Goal: Information Seeking & Learning: Learn about a topic

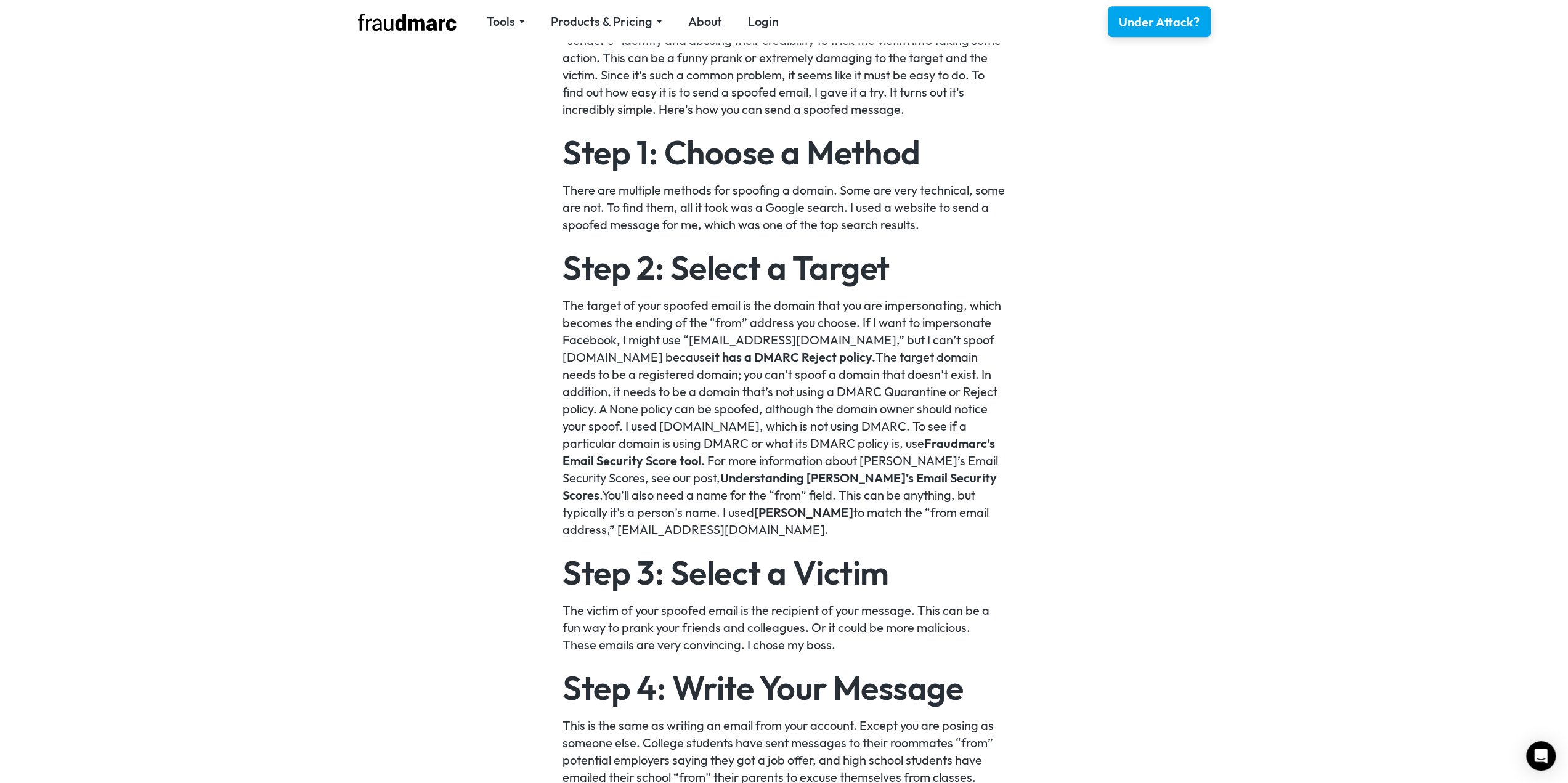
scroll to position [924, 0]
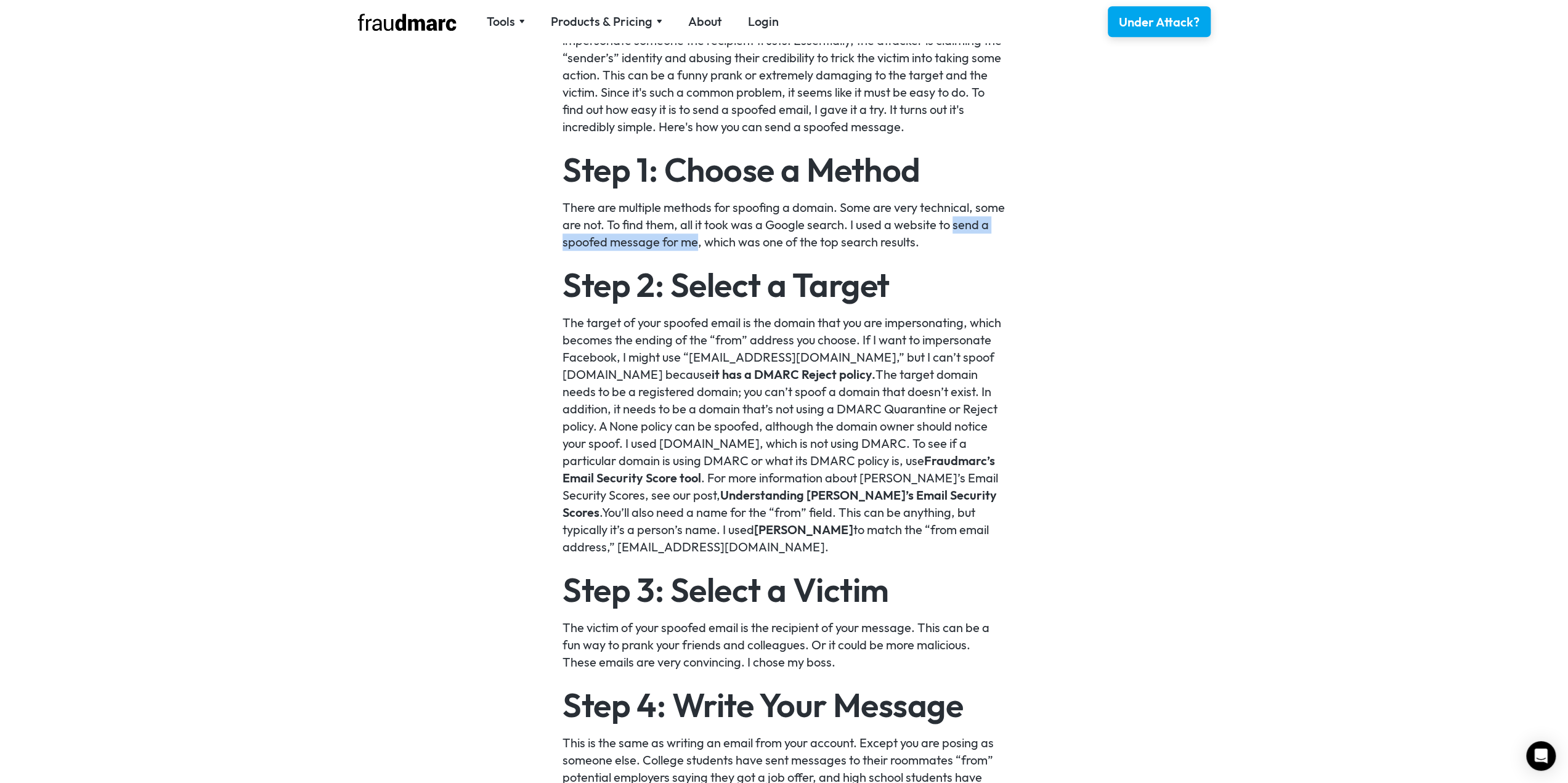
drag, startPoint x: 563, startPoint y: 244, endPoint x: 734, endPoint y: 246, distance: 171.0
click at [734, 246] on p "There are multiple methods for spoofing a domain. Some are very technical, some…" at bounding box center [784, 225] width 443 height 52
copy p "send a spoofed message for me"
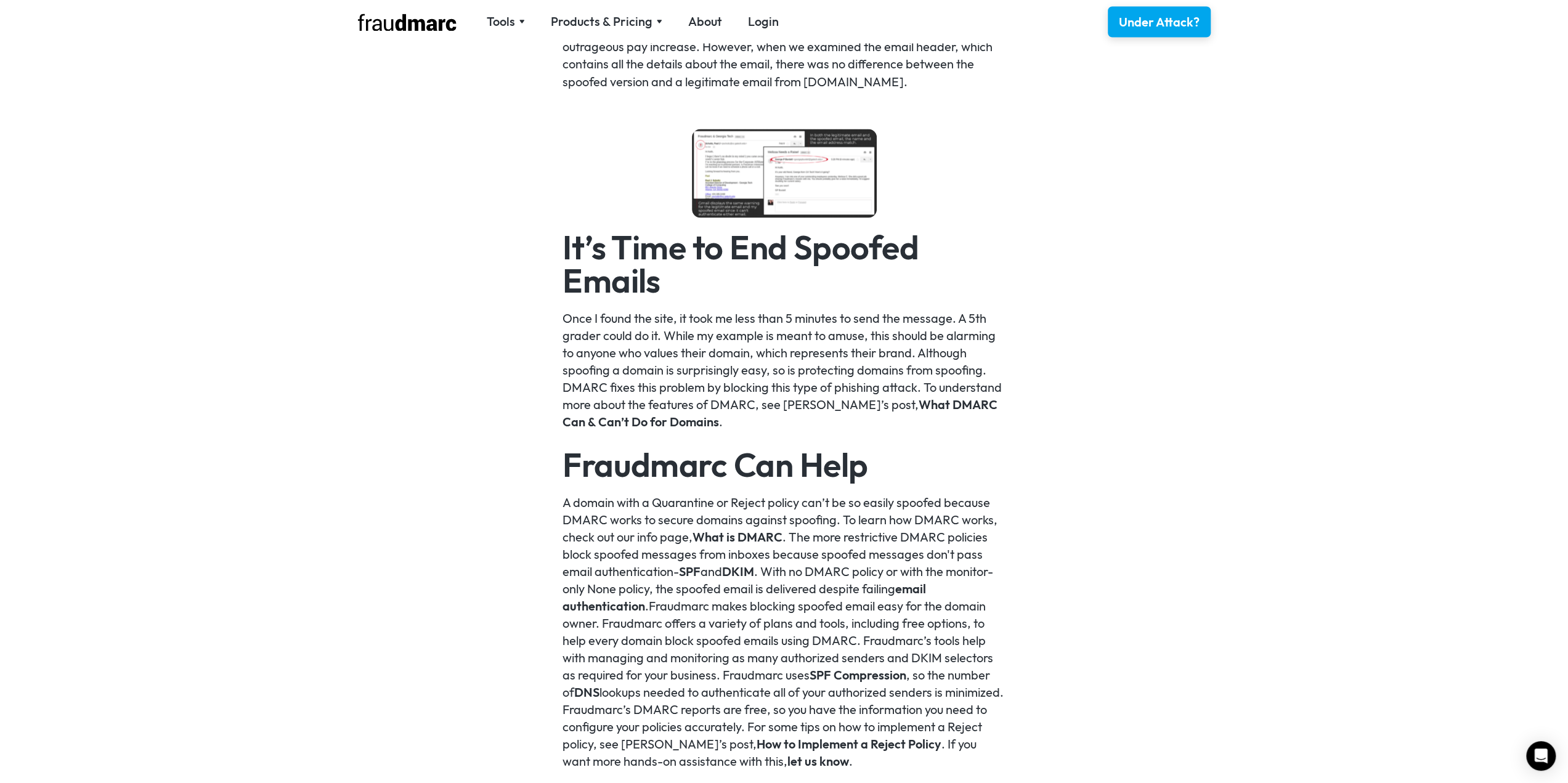
scroll to position [2218, 0]
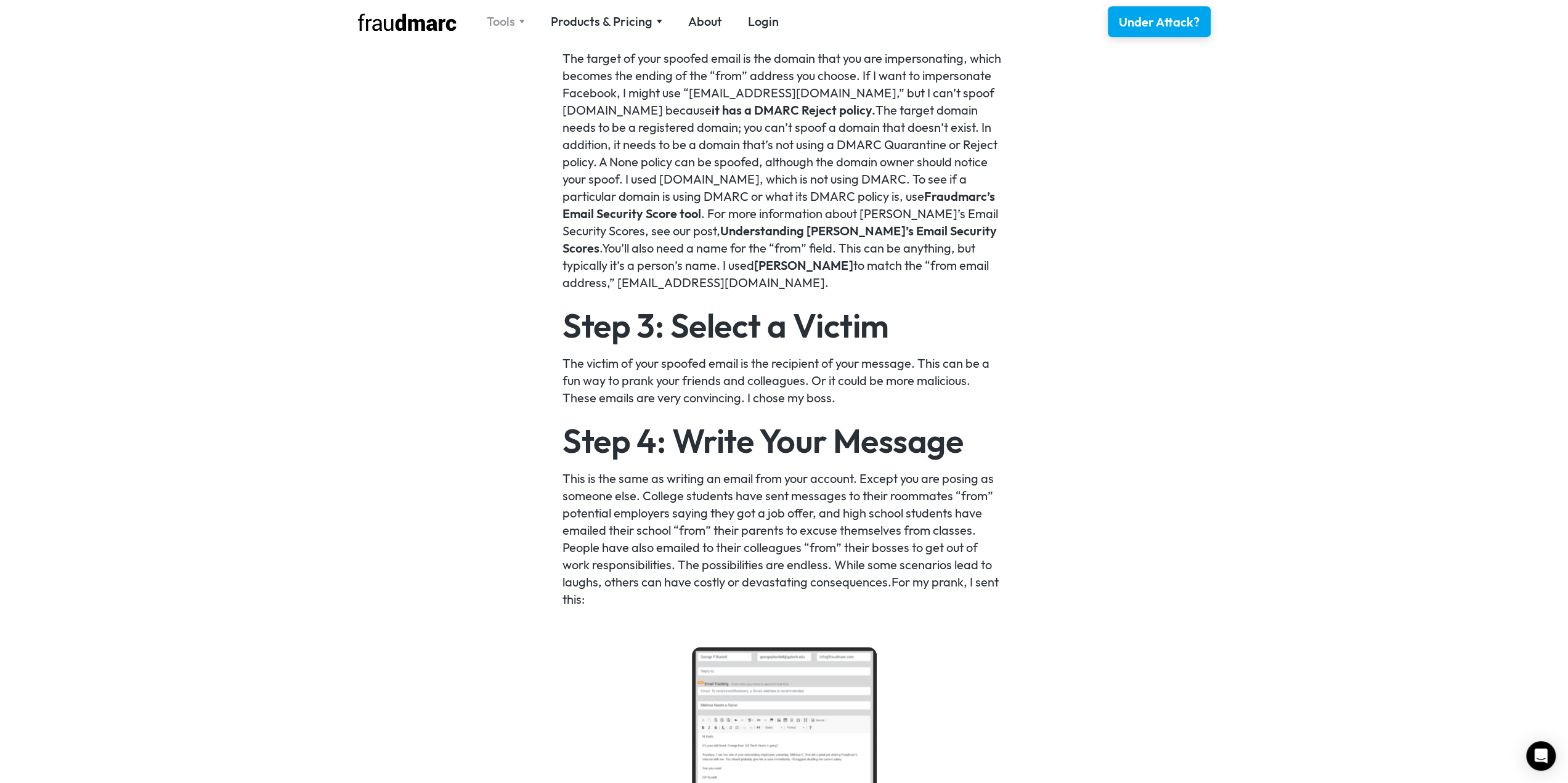
click at [503, 19] on div "Tools" at bounding box center [501, 22] width 28 height 17
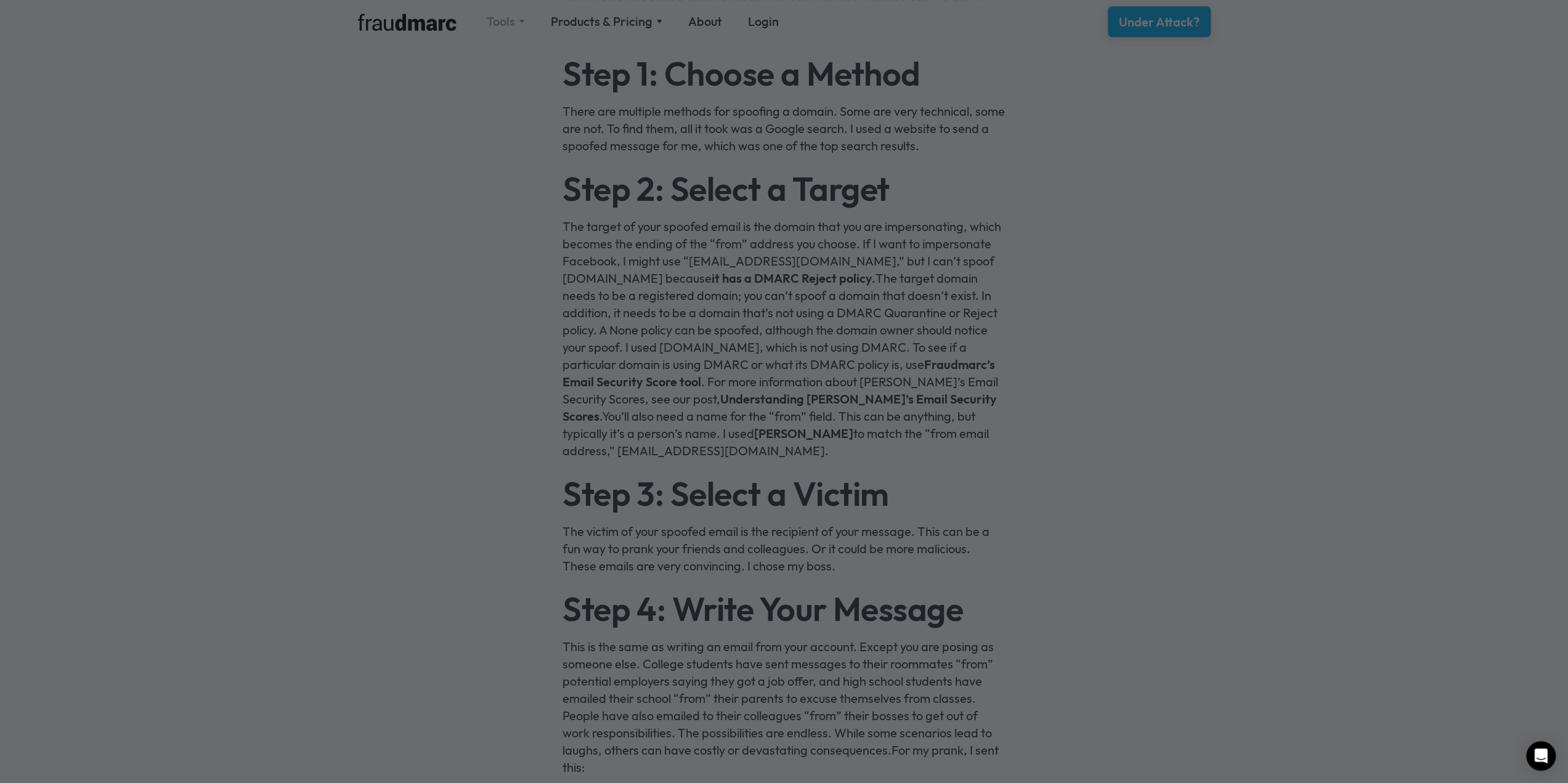
scroll to position [986, 0]
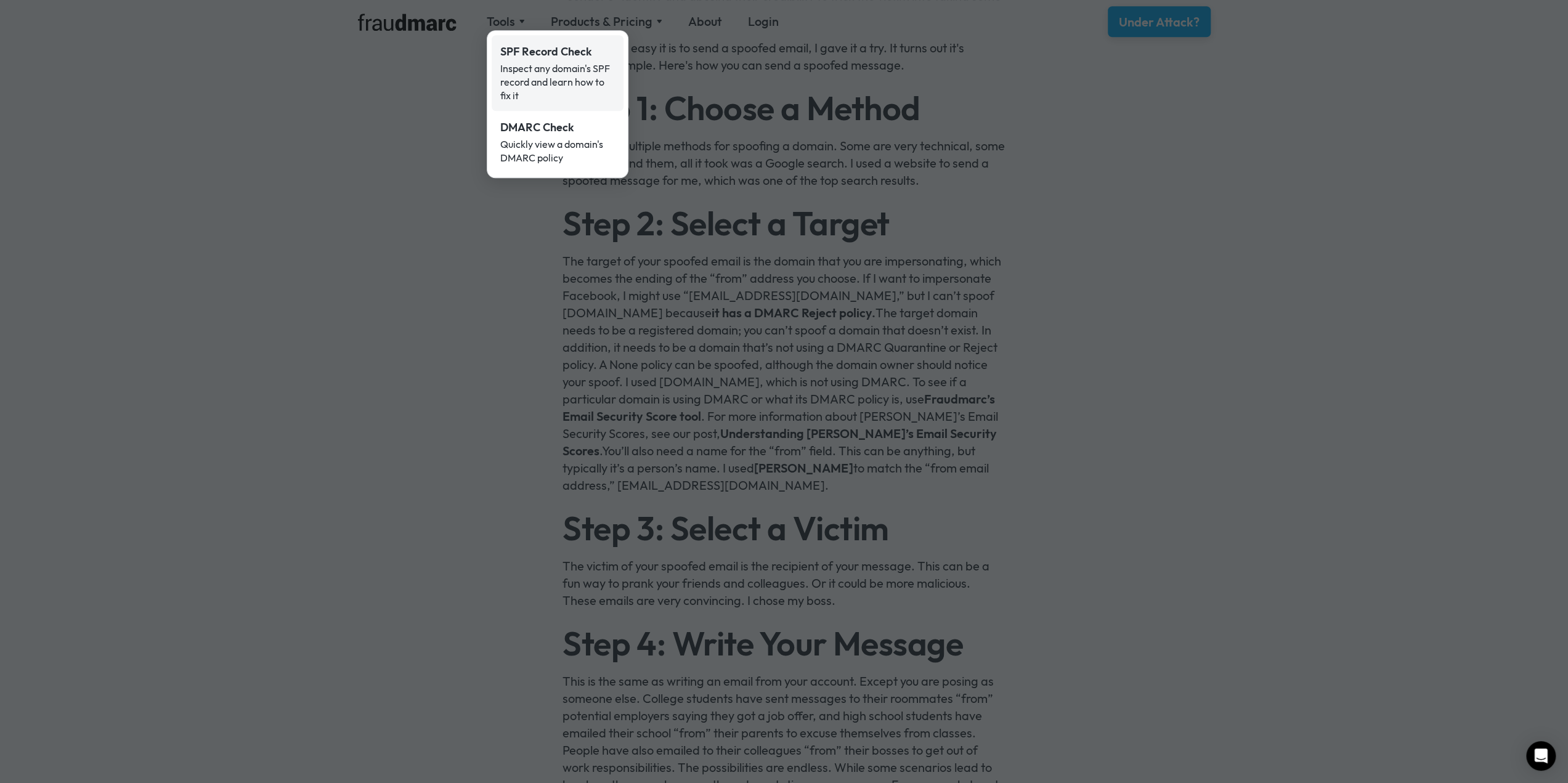
click at [535, 58] on div "SPF Record Check" at bounding box center [557, 52] width 115 height 16
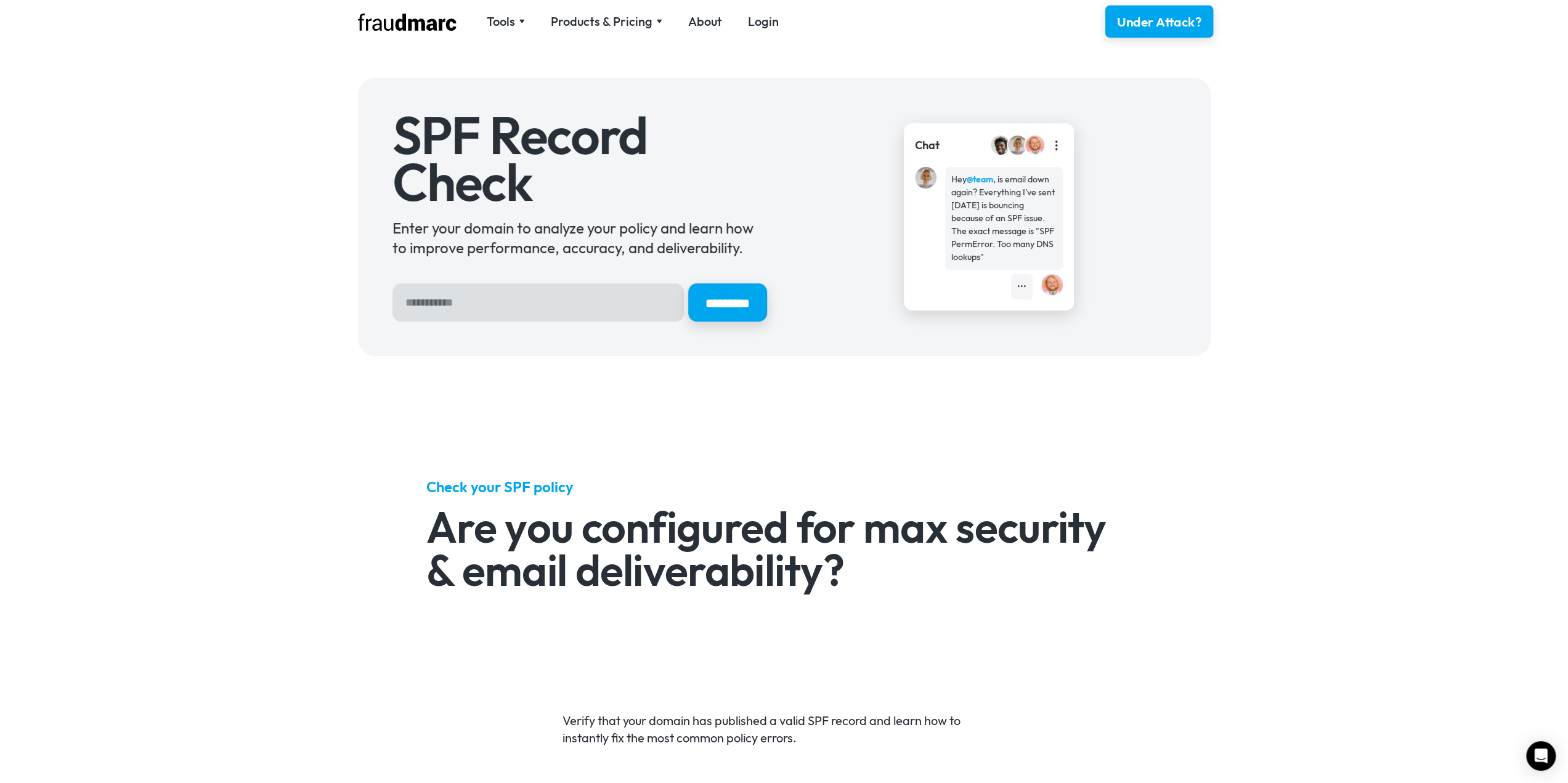
click at [1119, 15] on div "Under Attack?" at bounding box center [1159, 22] width 85 height 18
